Goal: Transaction & Acquisition: Obtain resource

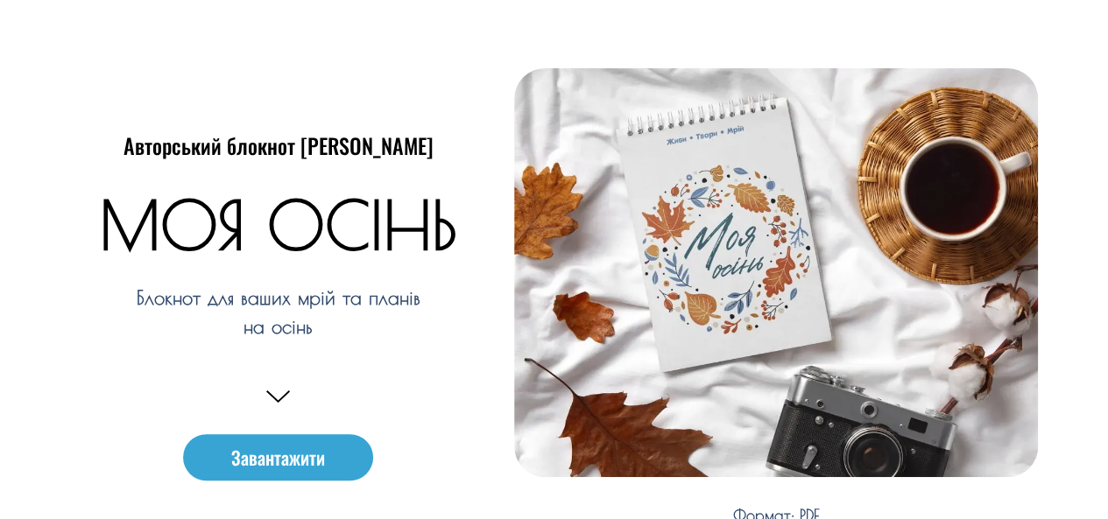
drag, startPoint x: 0, startPoint y: 0, endPoint x: 457, endPoint y: 507, distance: 682.9
click at [457, 507] on e-page-transition at bounding box center [554, 259] width 1108 height 519
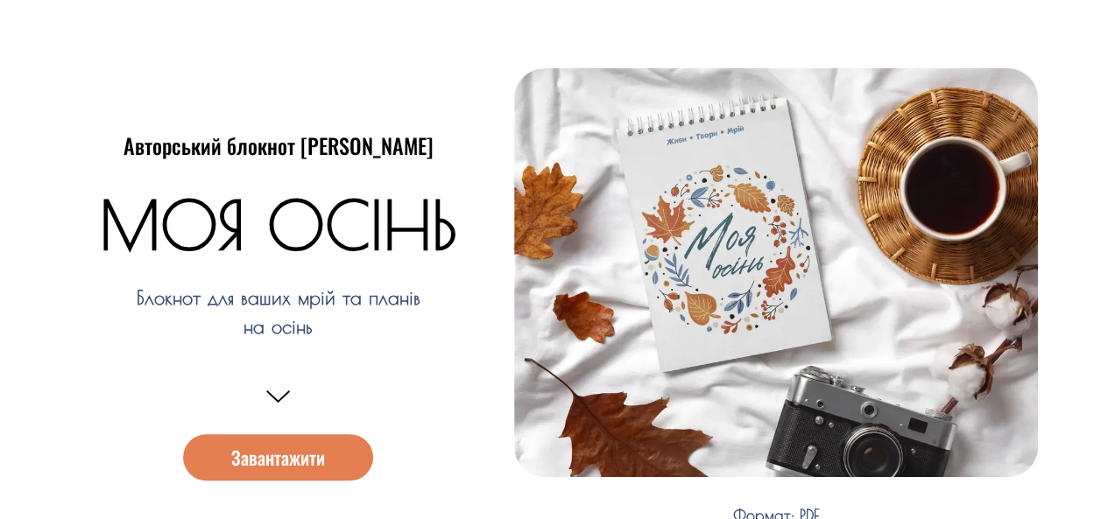
click at [328, 465] on link "Завантажити" at bounding box center [278, 458] width 190 height 46
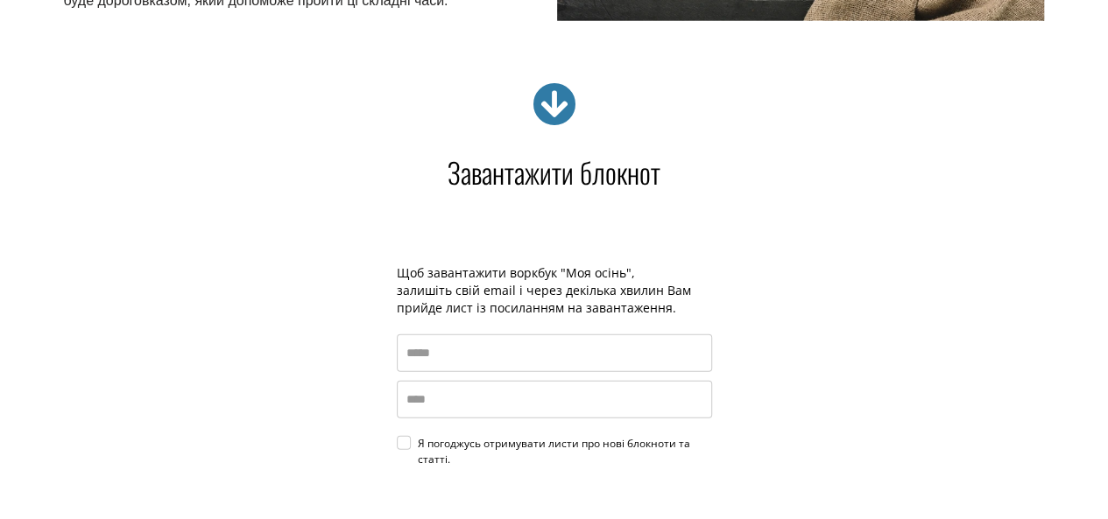
scroll to position [2414, 0]
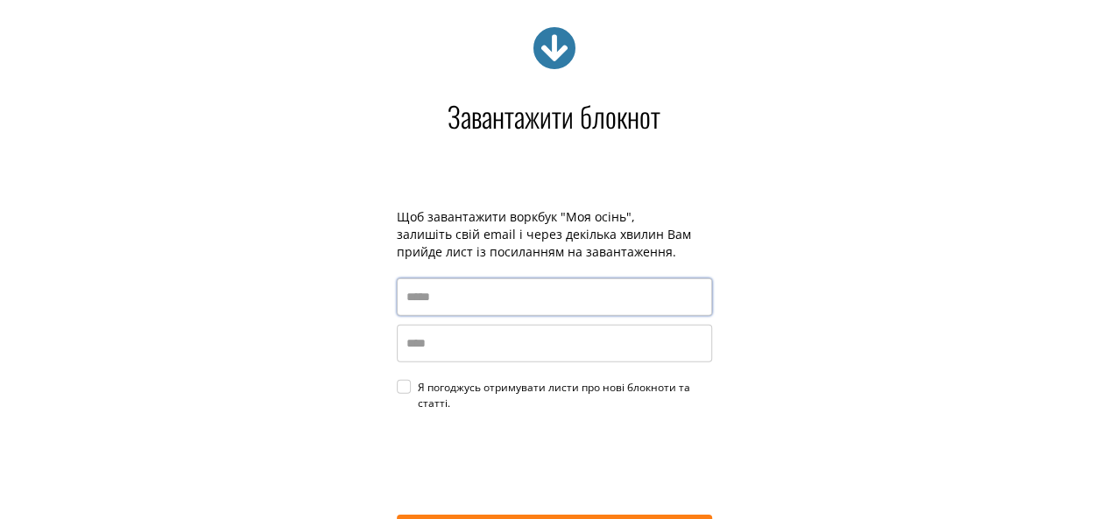
click at [465, 304] on input "email" at bounding box center [554, 298] width 315 height 38
type input "**********"
click at [459, 350] on input "name" at bounding box center [554, 344] width 315 height 38
type input "********"
click at [418, 388] on div "Я погоджусь отримувати листи про нові блокноти та статті." at bounding box center [565, 396] width 294 height 32
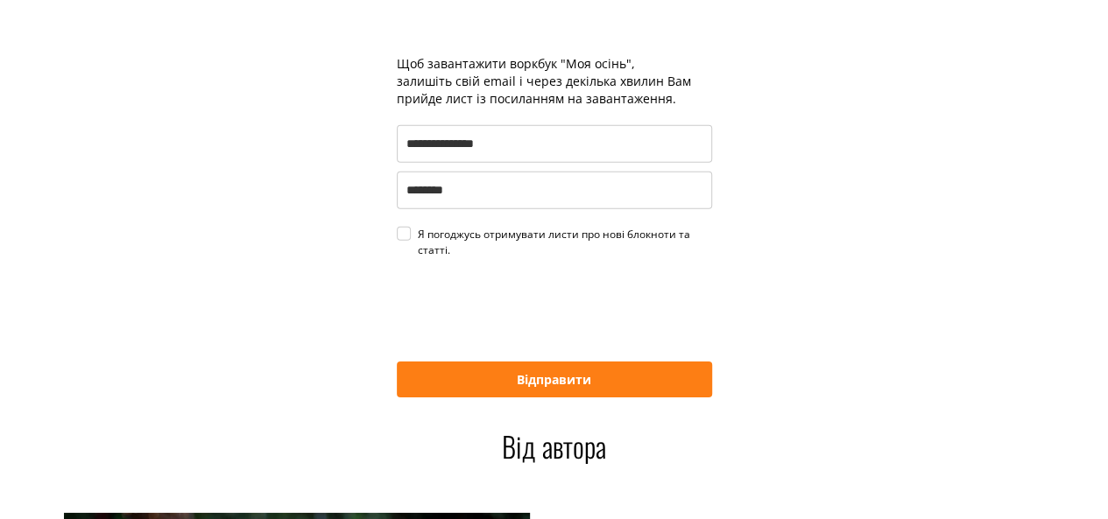
scroll to position [2590, 0]
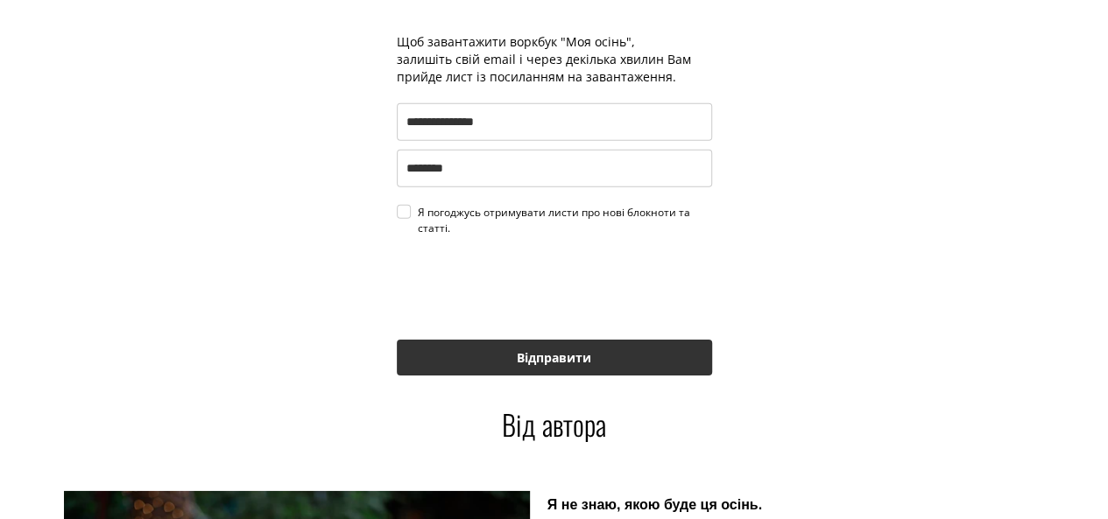
click at [565, 354] on button "Відправити" at bounding box center [554, 358] width 315 height 36
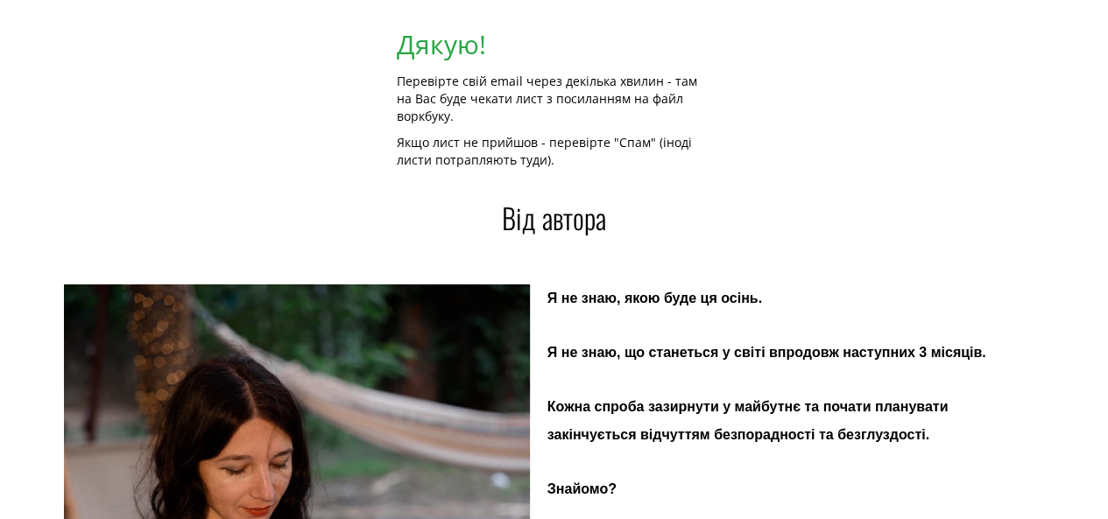
scroll to position [3044, 0]
